Goal: Participate in discussion: Participate in discussion

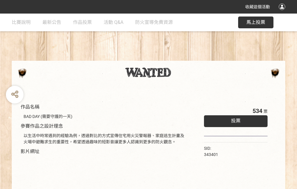
click at [283, 12] on div "收藏這個活動" at bounding box center [148, 7] width 297 height 14
click at [184, 58] on div "作品名稱 BAD DAY (需要守護的一天) 參賽作品之設計理念 以生活中時常遇到的經驗為例，透過對比的方式宣傳住宅用火災警報器、家庭逃生計畫及火場中避難求生…" at bounding box center [148, 137] width 297 height 247
click at [234, 119] on span "投票" at bounding box center [235, 121] width 9 height 6
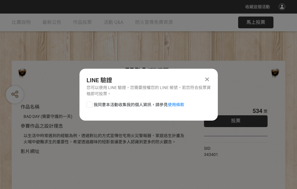
click at [89, 103] on div at bounding box center [89, 104] width 6 height 6
checkbox input "true"
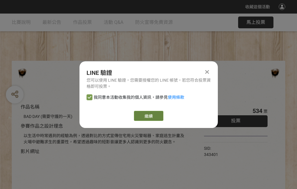
click at [148, 116] on link "繼續" at bounding box center [148, 116] width 29 height 10
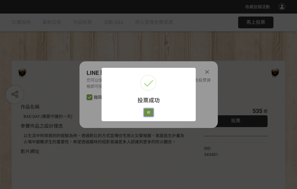
click at [147, 111] on button "好" at bounding box center [148, 112] width 9 height 8
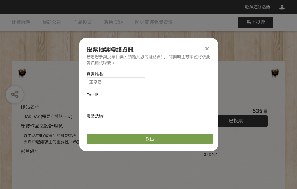
click at [118, 103] on input at bounding box center [115, 103] width 59 height 10
type input "[EMAIL_ADDRESS][DOMAIN_NAME]"
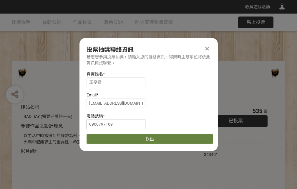
type input "0960797169"
click at [103, 136] on button "送出" at bounding box center [149, 139] width 126 height 10
